Goal: Submit feedback/report problem

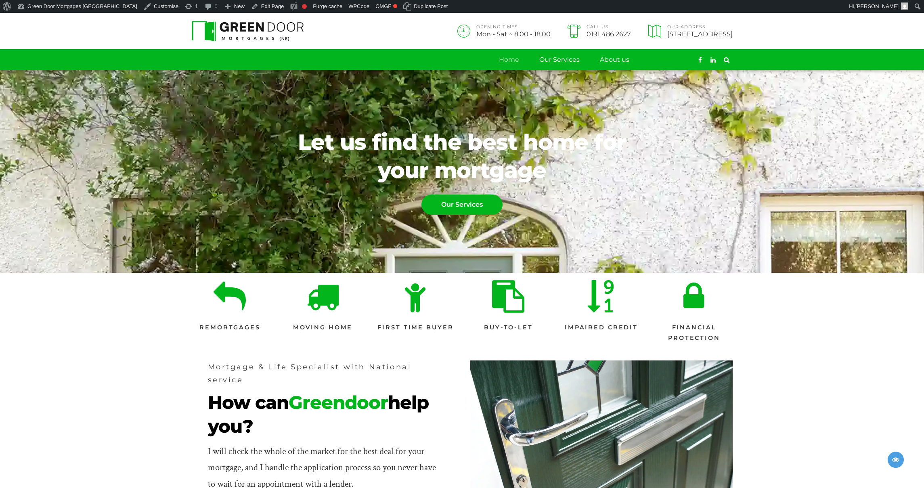
click at [674, 67] on link "Contact" at bounding box center [663, 60] width 26 height 20
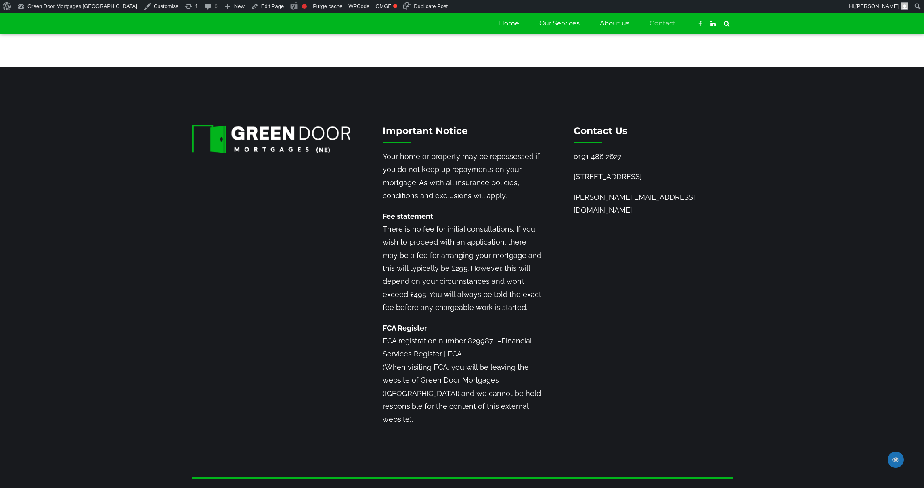
scroll to position [624, 0]
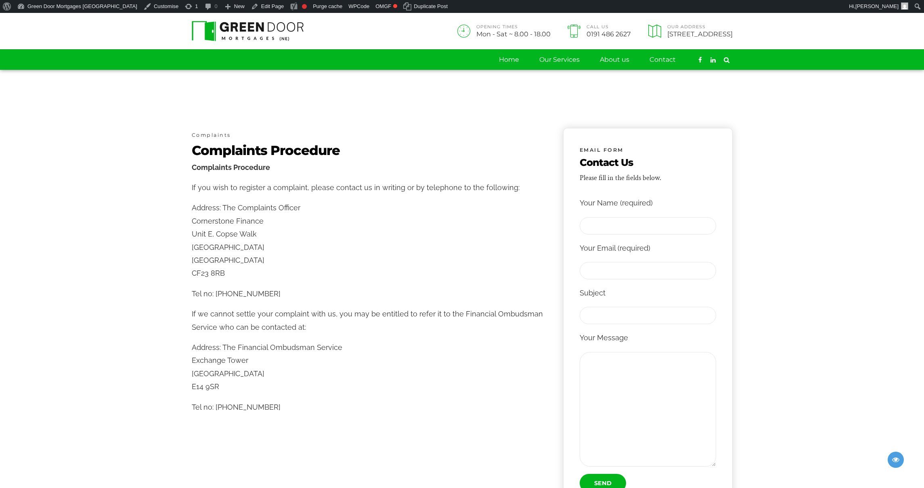
click at [375, 93] on section "Complaints Complaints Procedure Complaints Procedure If you wish to register a …" at bounding box center [462, 349] width 924 height 558
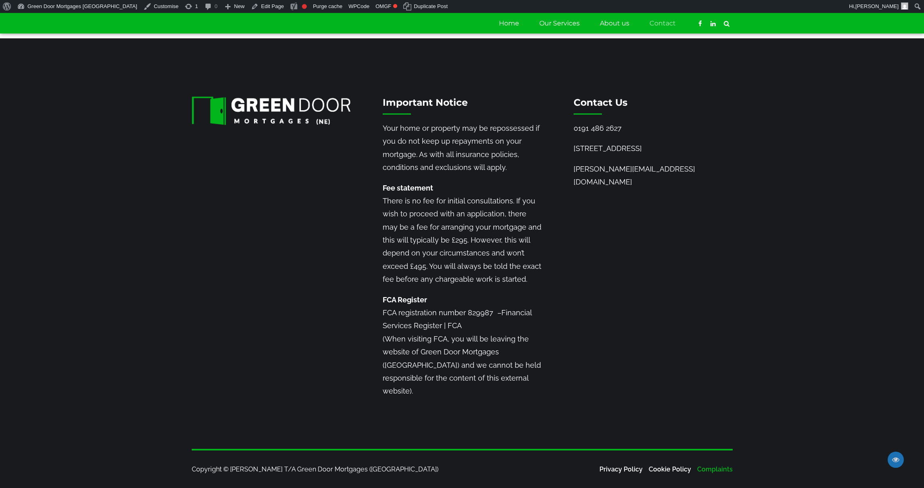
click at [719, 468] on link "Complaints" at bounding box center [715, 470] width 36 height 8
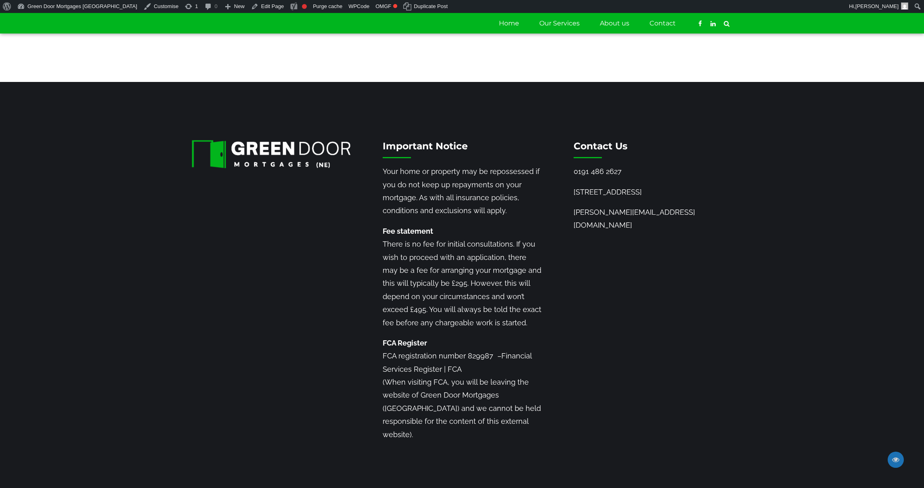
scroll to position [589, 0]
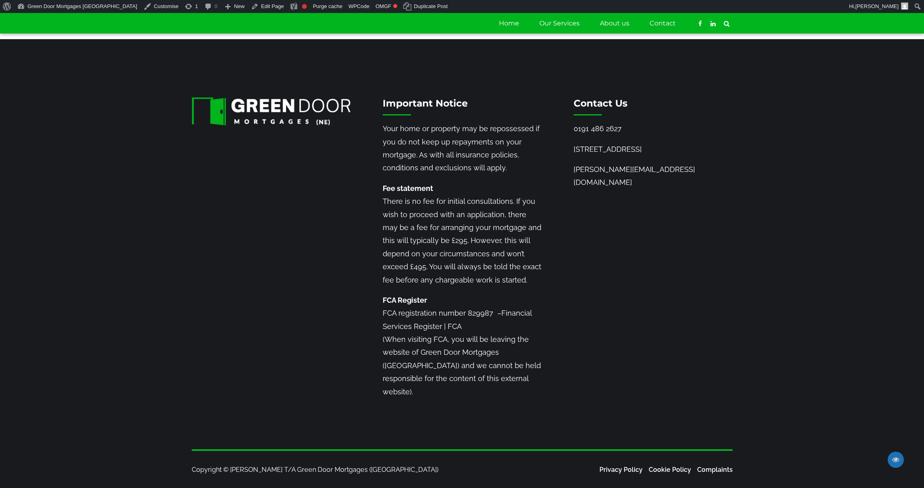
click at [860, 404] on section "Important Notice Your home or property may be repossessed if you do not keep up…" at bounding box center [462, 244] width 924 height 410
click at [735, 342] on div "Important Notice Your home or property may be repossessed if you do not keep up…" at bounding box center [462, 258] width 573 height 323
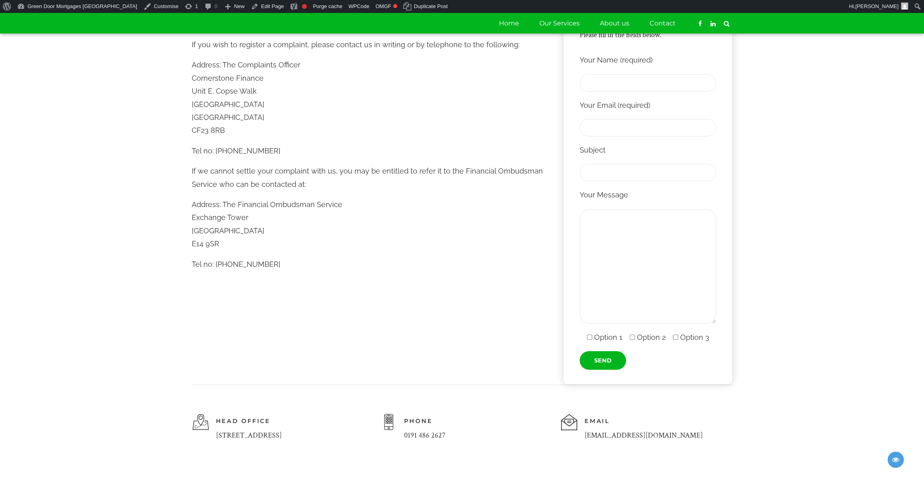
scroll to position [148, 0]
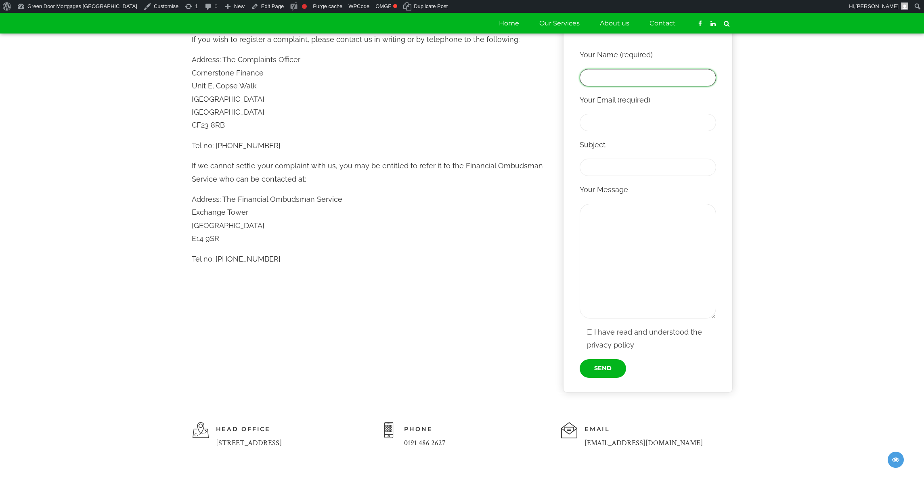
click at [600, 77] on input "Contact form" at bounding box center [648, 77] width 136 height 17
type input "Beeve"
type input "beeve@spoor.dk"
type input "blah blah"
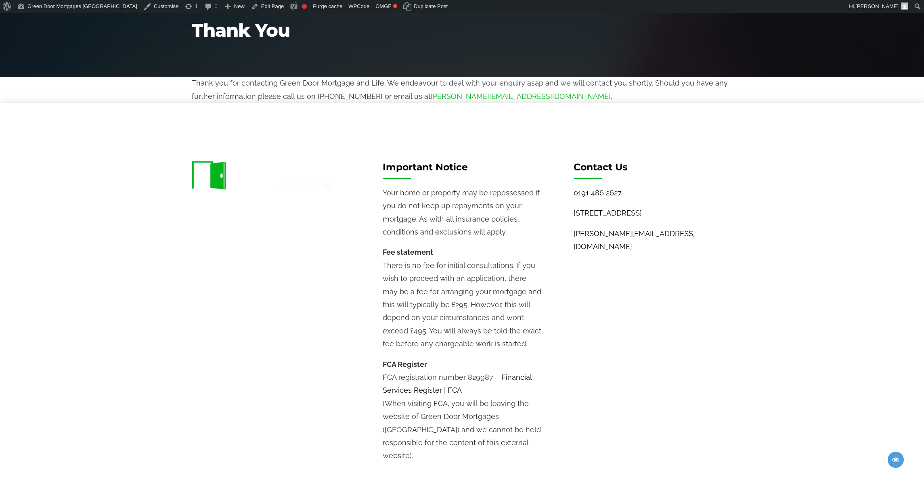
scroll to position [128, 0]
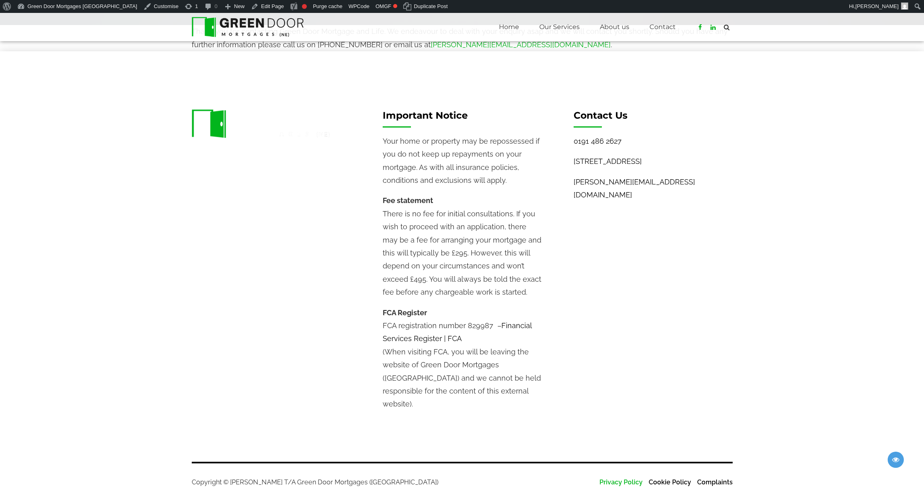
click at [634, 478] on link "Privacy Policy" at bounding box center [621, 482] width 43 height 8
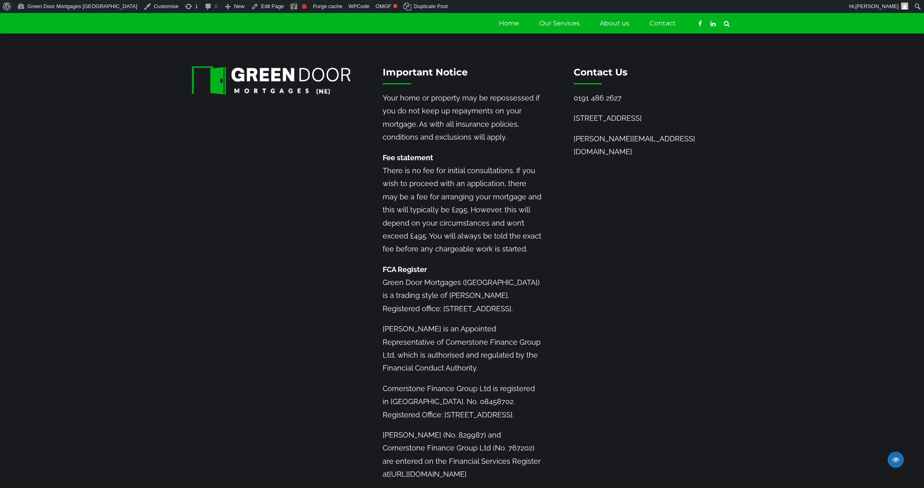
scroll to position [762, 0]
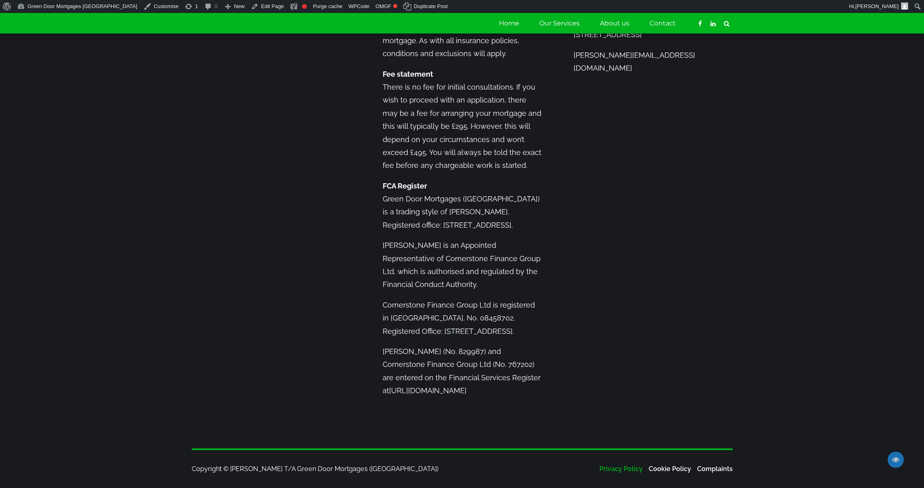
click at [615, 470] on link "Privacy Policy" at bounding box center [621, 469] width 43 height 8
